Goal: Task Accomplishment & Management: Use online tool/utility

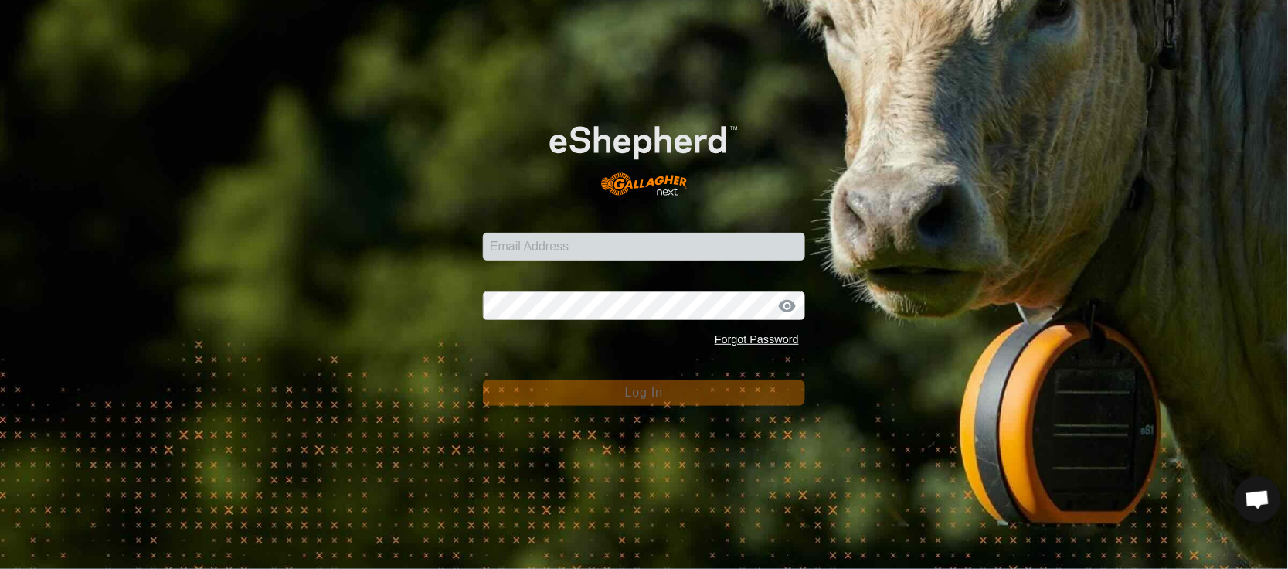
type input "[EMAIL_ADDRESS][PERSON_NAME][DOMAIN_NAME]"
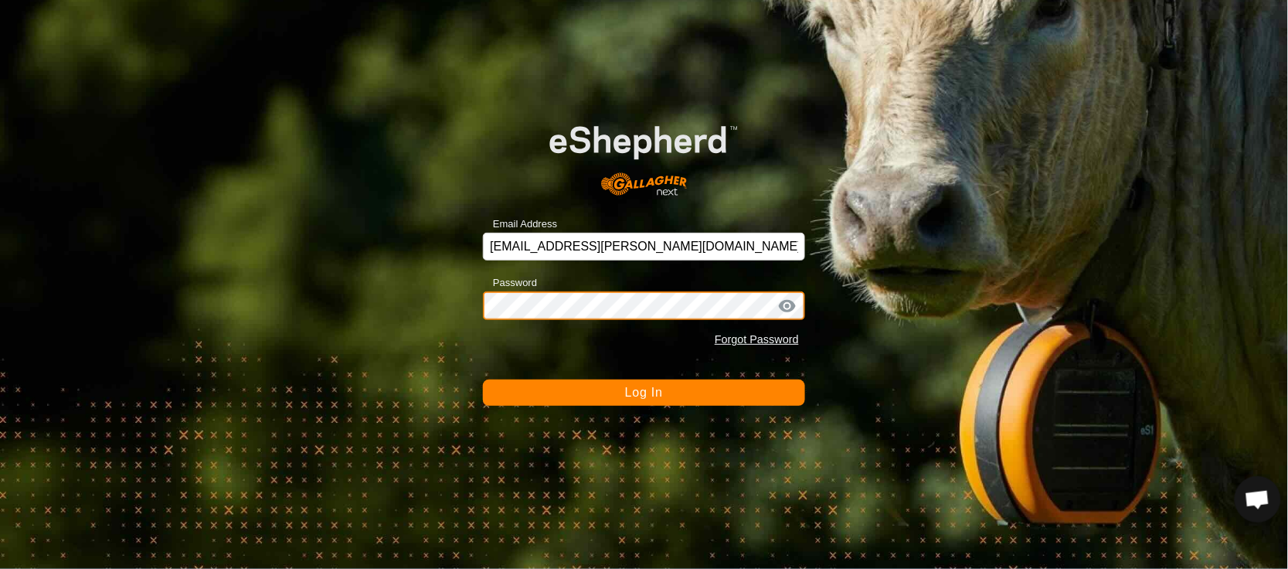
click at [483, 379] on button "Log In" at bounding box center [644, 392] width 322 height 26
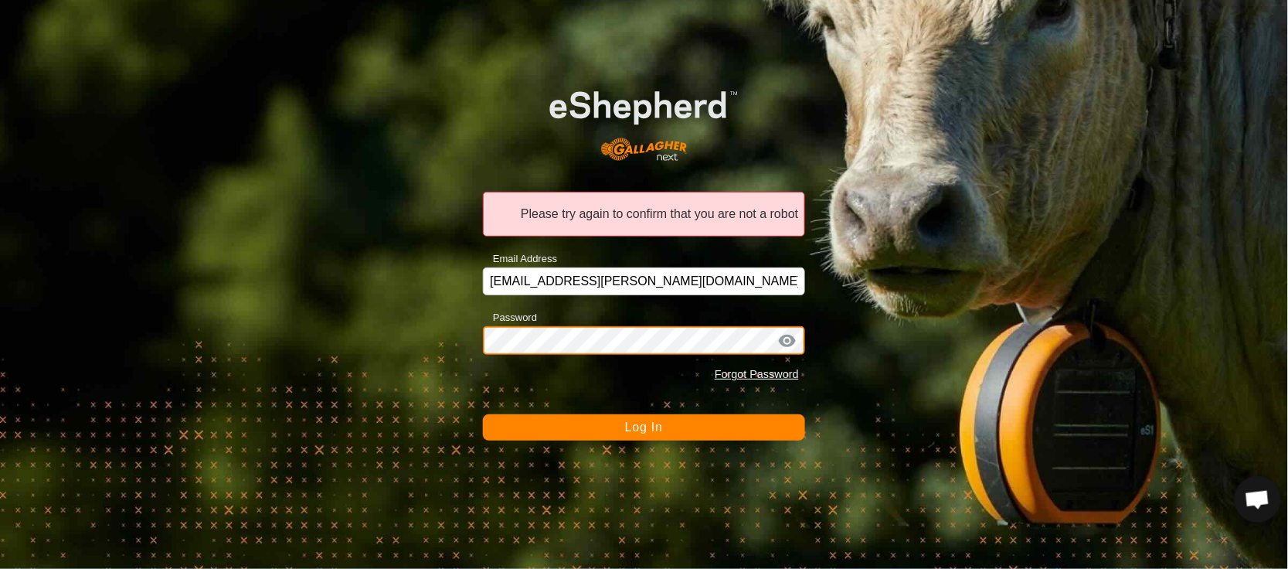
click at [483, 414] on button "Log In" at bounding box center [644, 427] width 322 height 26
click at [413, 336] on div "Please try again to confirm that you are not a robot Email Address [EMAIL_ADDRE…" at bounding box center [644, 284] width 1288 height 569
click at [483, 414] on button "Log In" at bounding box center [644, 427] width 322 height 26
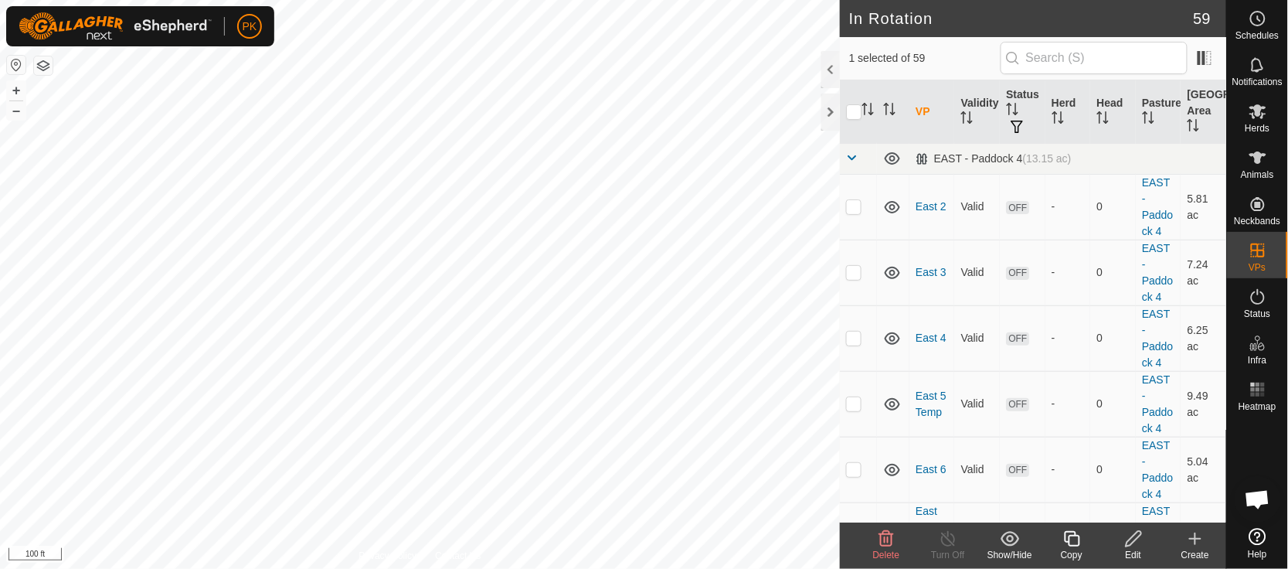
checkbox input "false"
checkbox input "true"
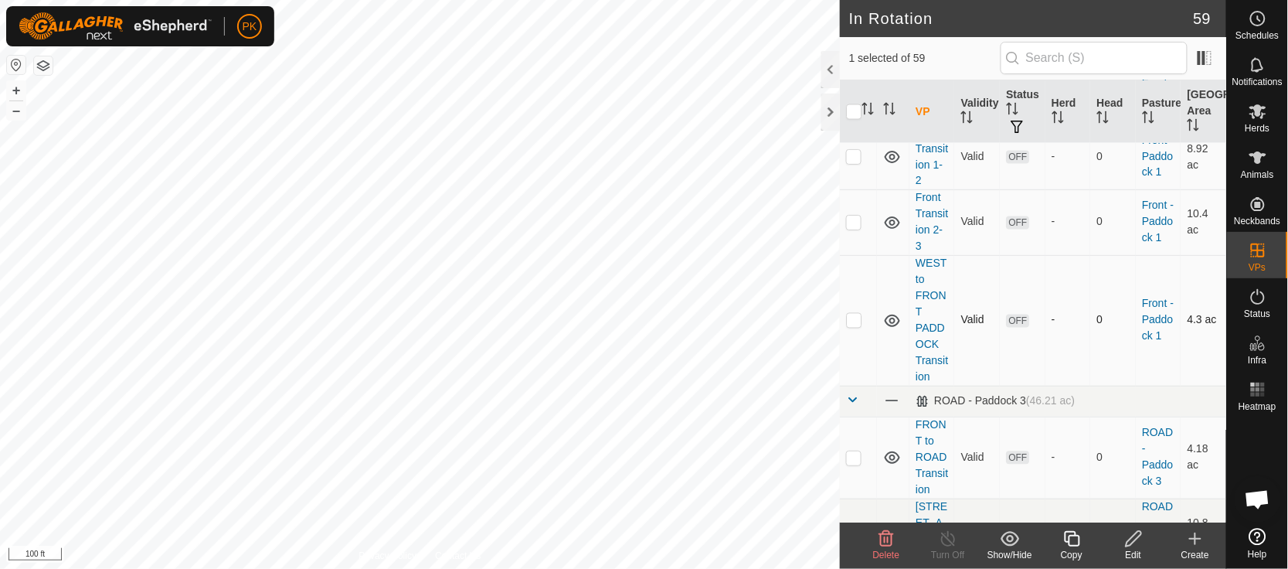
scroll to position [819, 0]
click at [855, 408] on span at bounding box center [852, 402] width 12 height 12
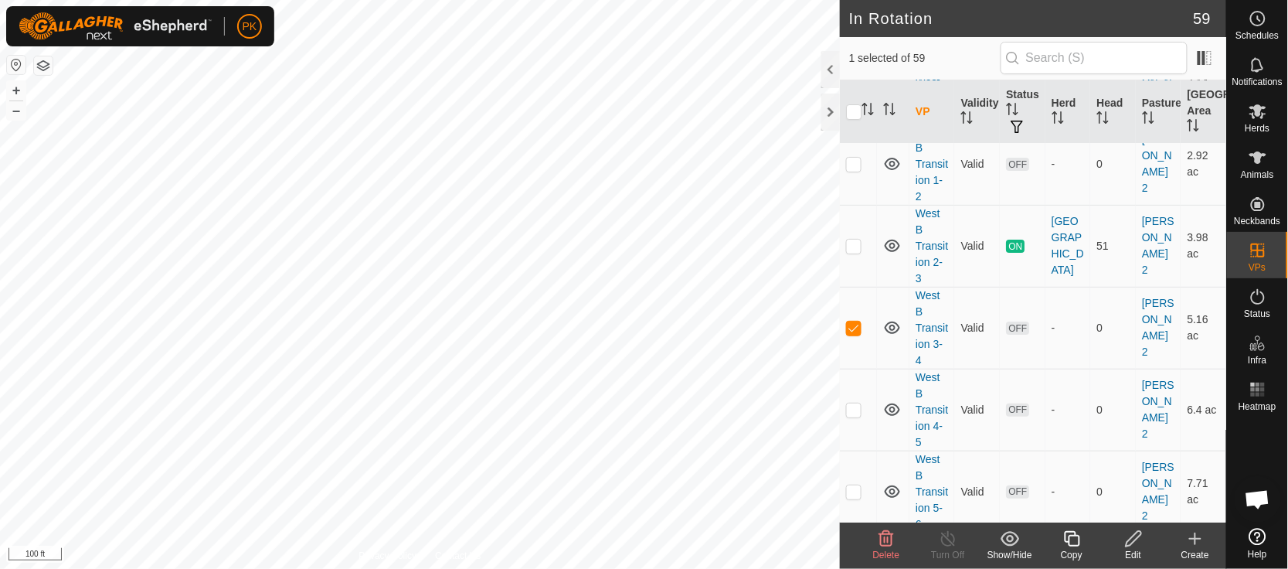
scroll to position [1737, 0]
click at [1262, 24] on circle at bounding box center [1258, 19] width 14 height 14
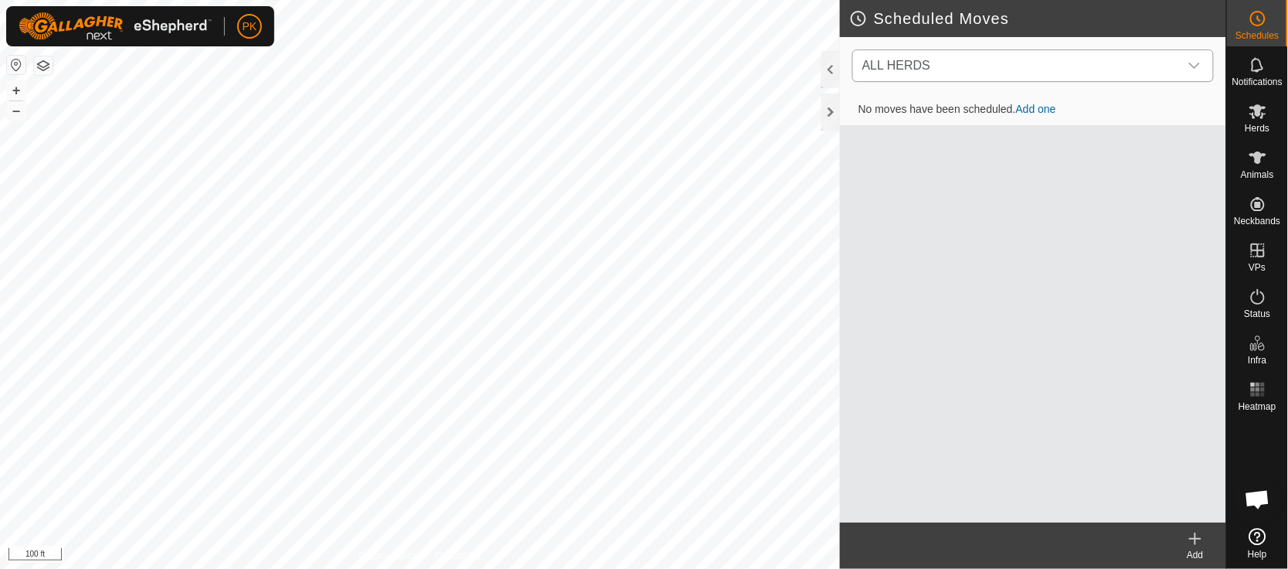
click at [1196, 56] on div "dropdown trigger" at bounding box center [1194, 65] width 31 height 31
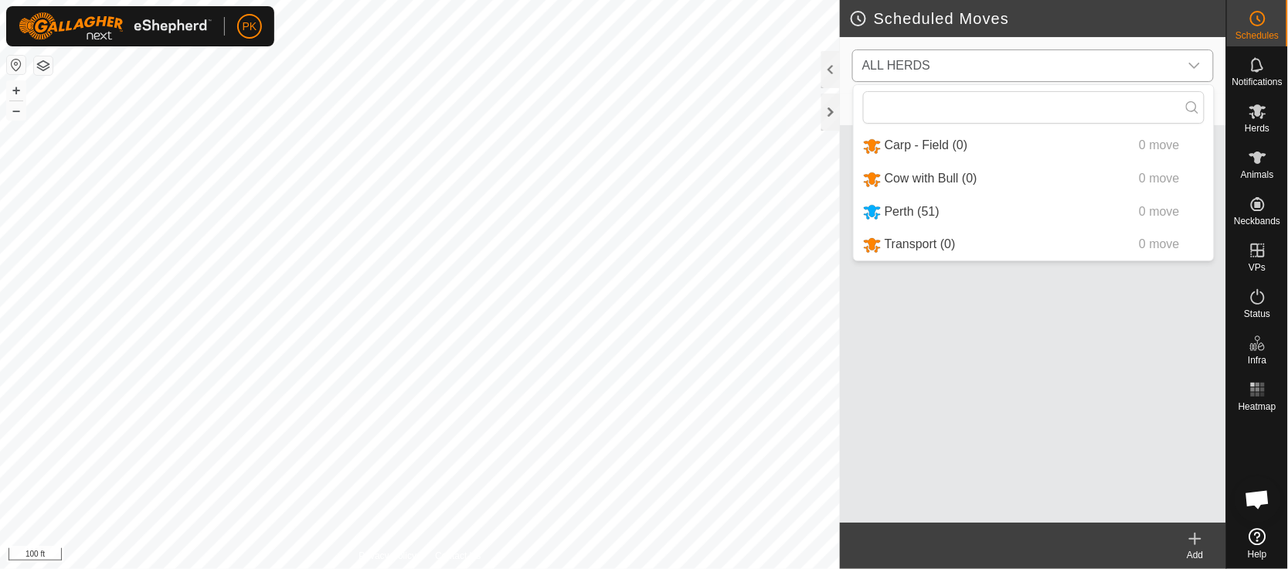
click at [1075, 211] on li "Perth (51) 0 move" at bounding box center [1034, 212] width 360 height 32
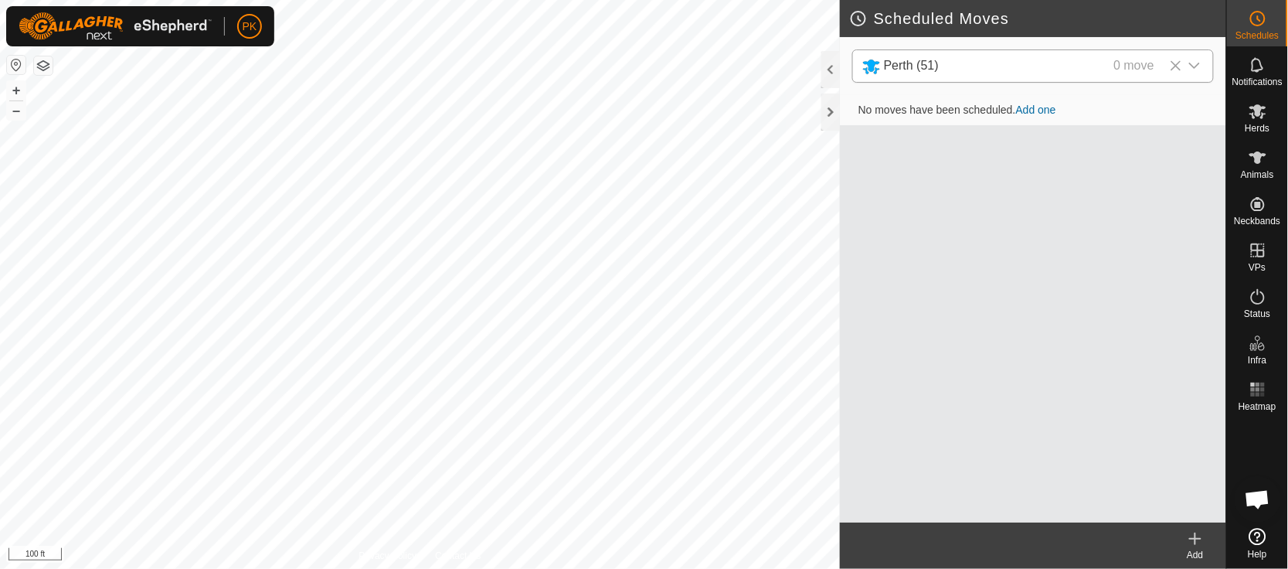
click at [1039, 111] on link "Add one" at bounding box center [1036, 110] width 40 height 12
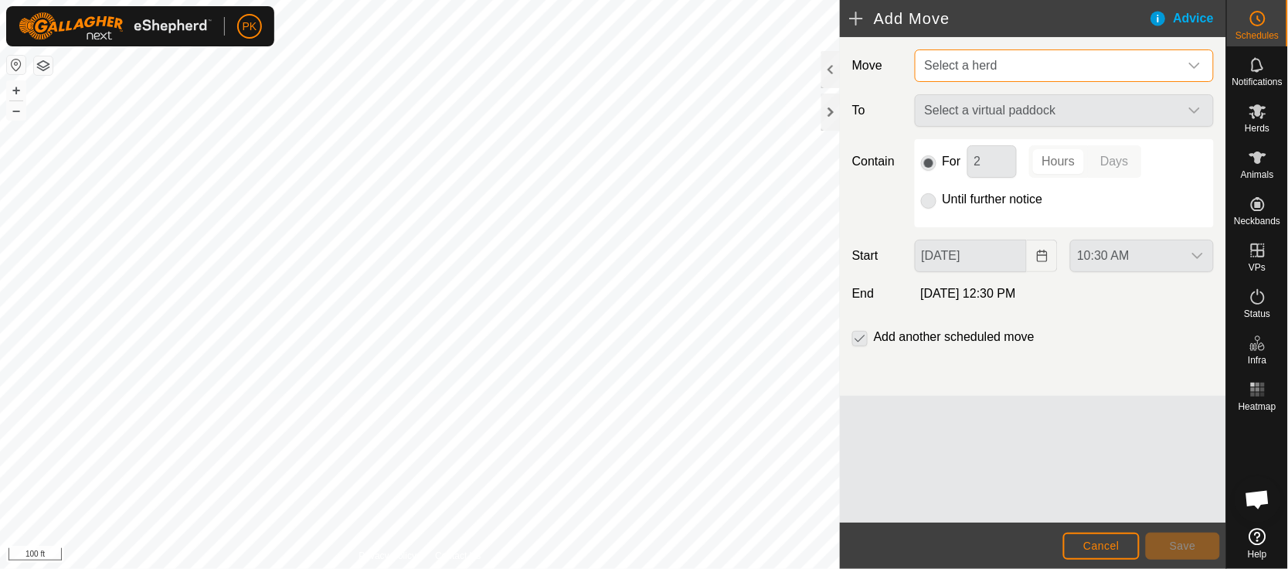
click at [1046, 73] on span "Select a herd" at bounding box center [1049, 65] width 260 height 31
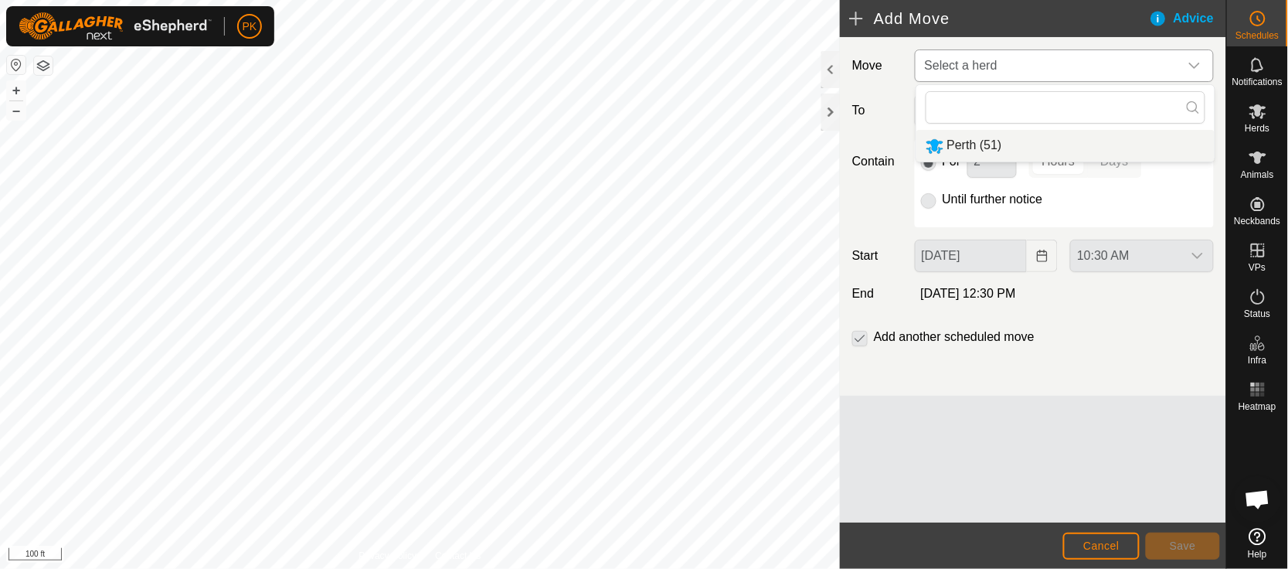
click at [1019, 151] on li "Perth (51)" at bounding box center [1066, 146] width 298 height 32
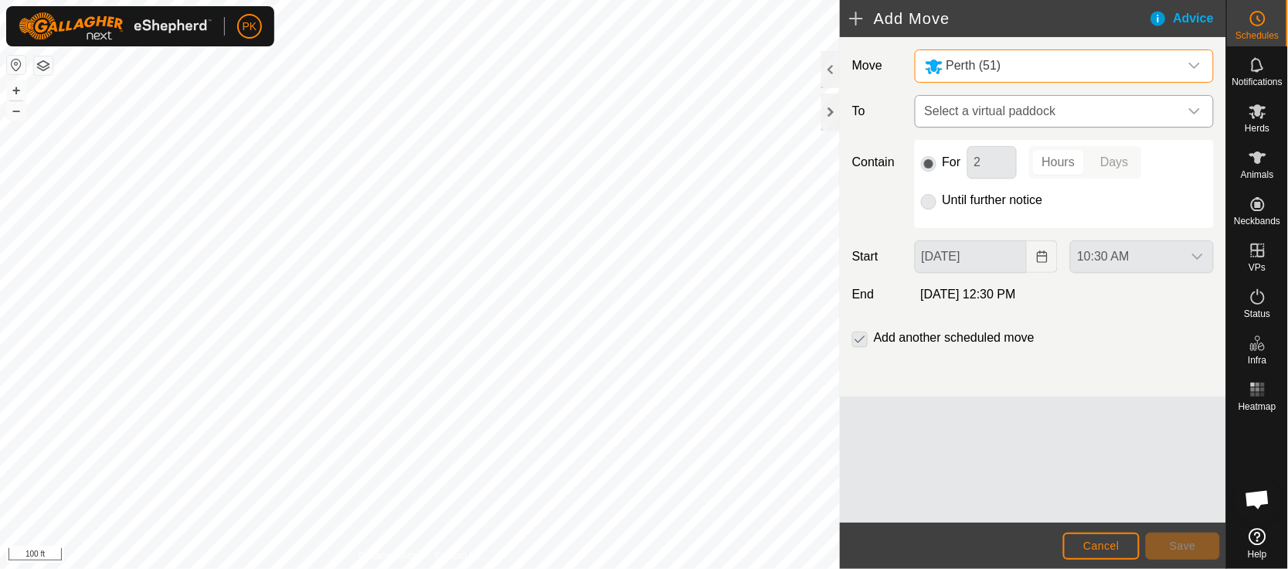
click at [1027, 107] on span "Select a virtual paddock" at bounding box center [1049, 111] width 260 height 31
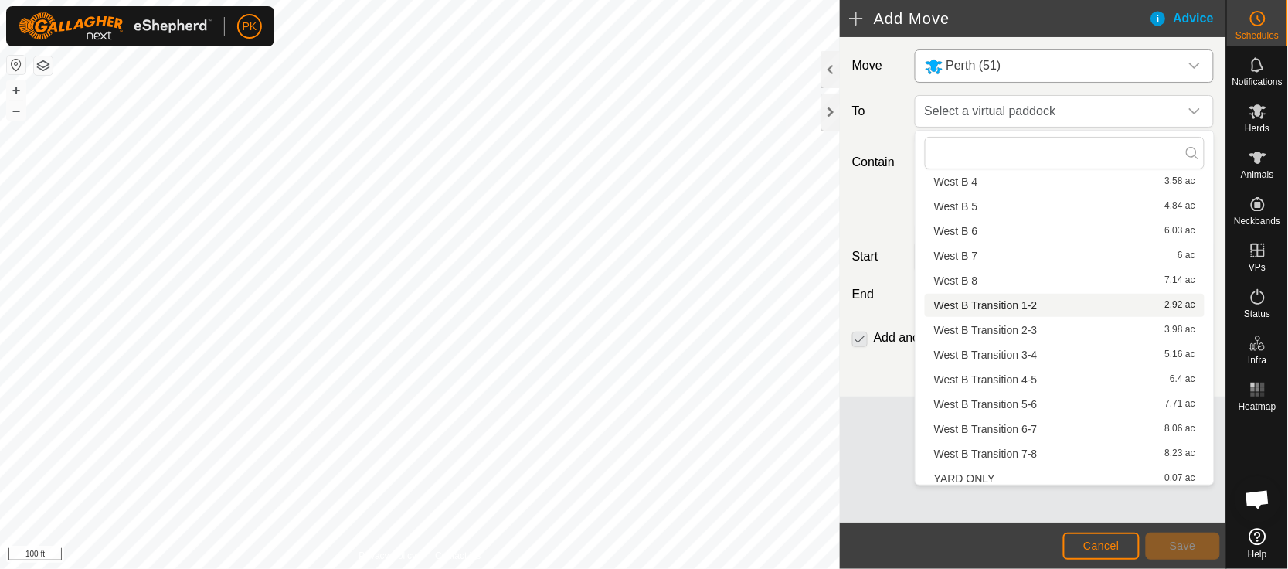
scroll to position [1288, 0]
click at [1026, 343] on li "West B Transition 3-4 5.16 ac" at bounding box center [1065, 351] width 280 height 23
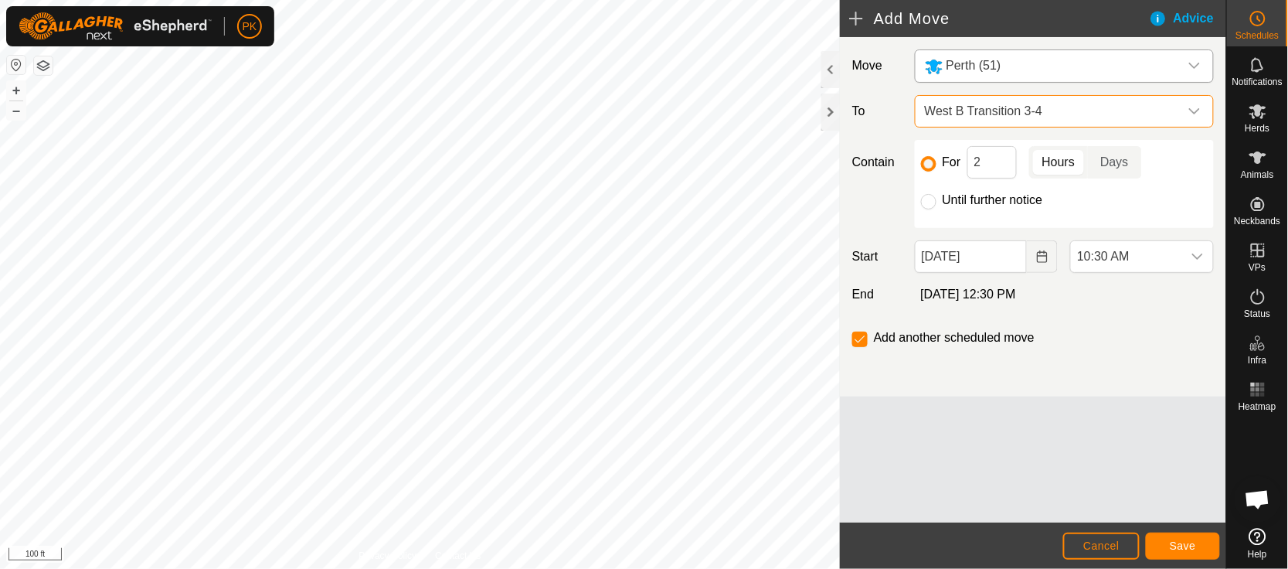
click at [1107, 109] on span "West B Transition 3-4" at bounding box center [1049, 111] width 260 height 31
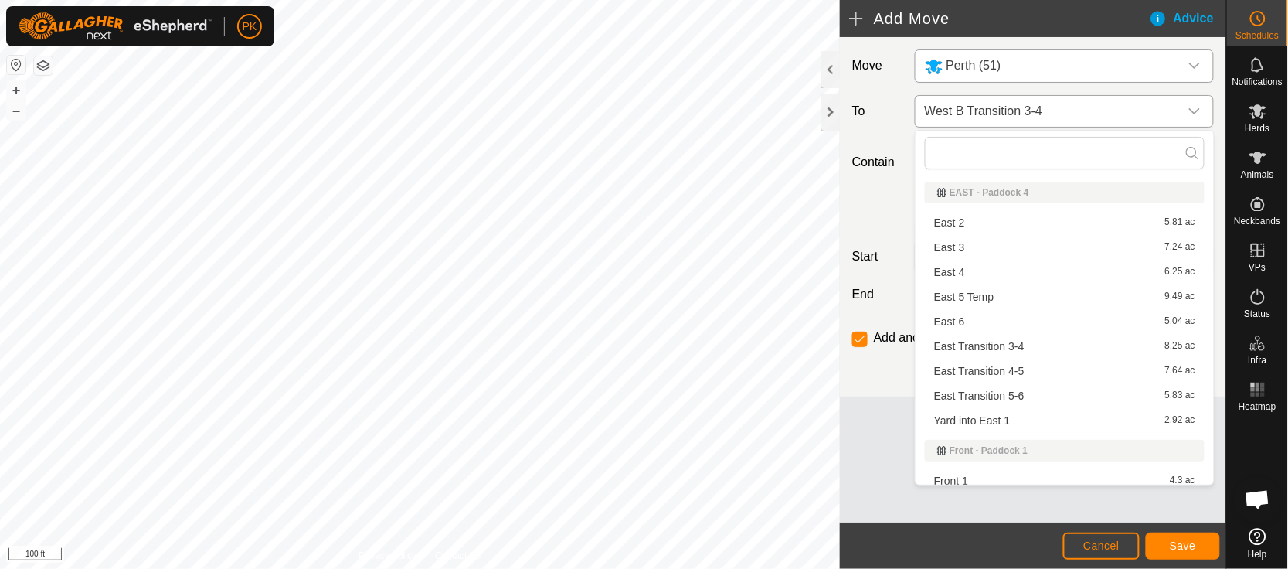
scroll to position [1165, 0]
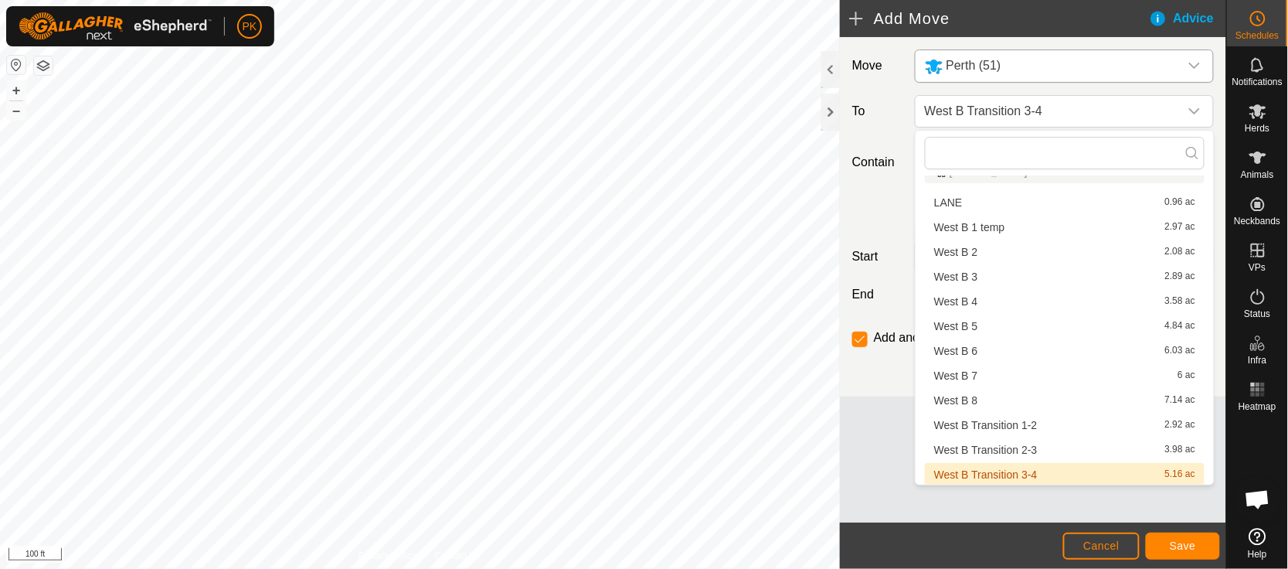
click at [1009, 472] on li "West B Transition 3-4 5.16 ac" at bounding box center [1065, 474] width 280 height 23
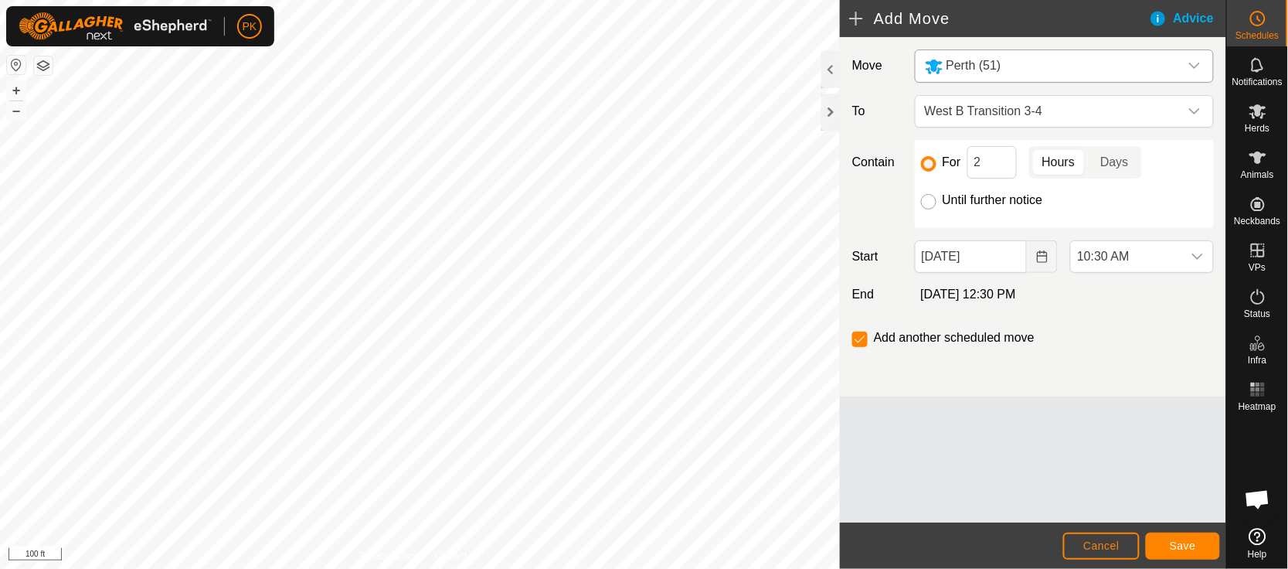
click at [931, 205] on input "Until further notice" at bounding box center [928, 201] width 15 height 15
radio input "true"
checkbox input "false"
click at [1185, 537] on button "Save" at bounding box center [1183, 545] width 74 height 27
